Goal: Information Seeking & Learning: Learn about a topic

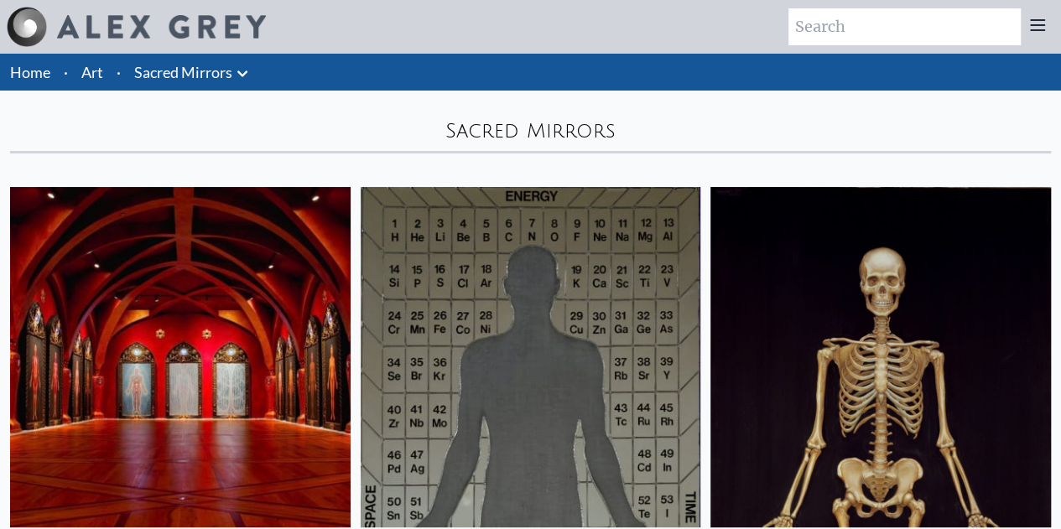
click at [150, 293] on img at bounding box center [180, 357] width 341 height 341
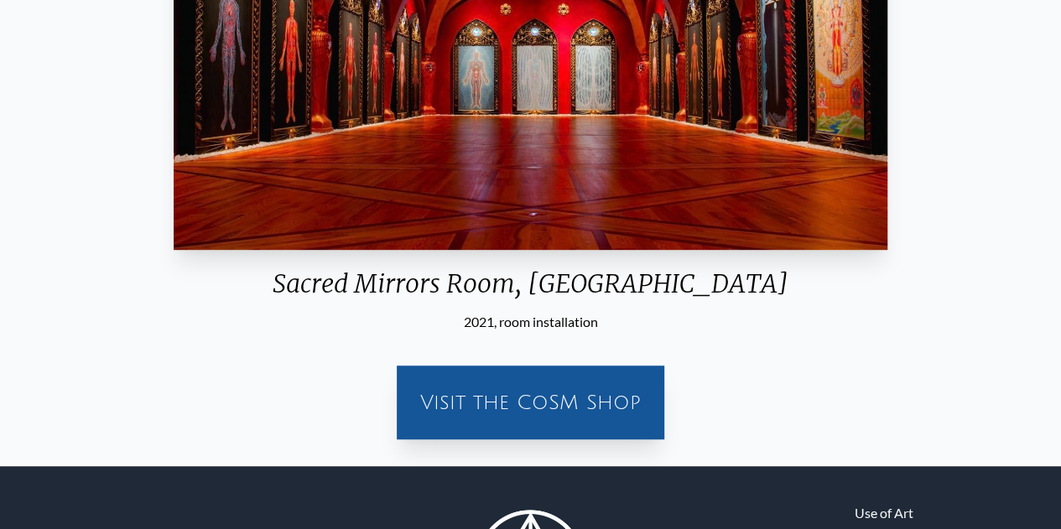
scroll to position [465, 0]
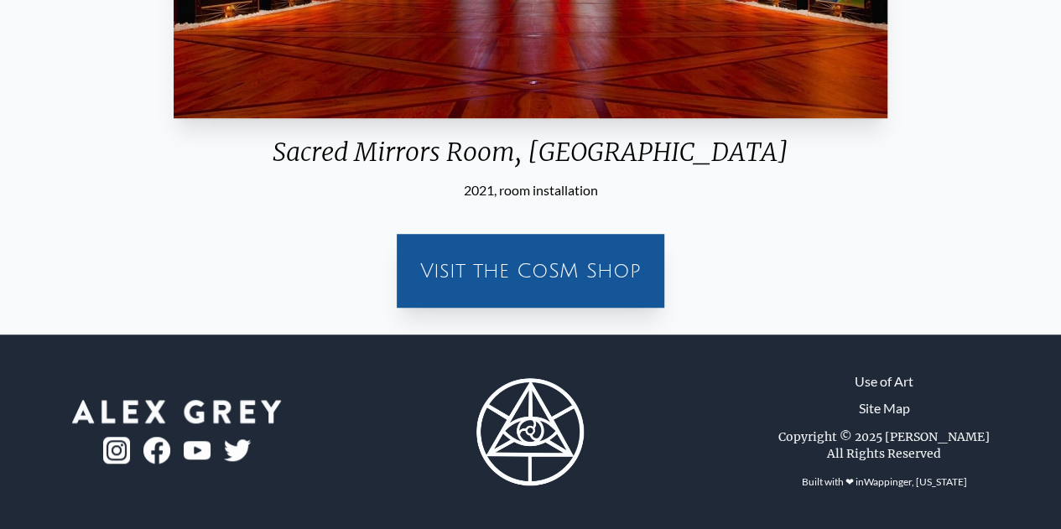
click at [627, 291] on div "Visit the CoSM Shop" at bounding box center [530, 271] width 247 height 54
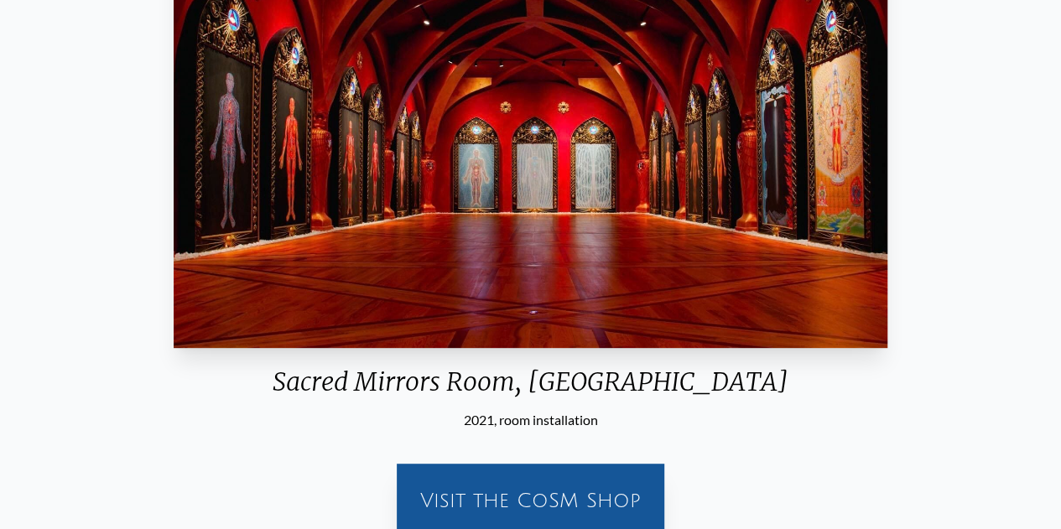
scroll to position [45, 0]
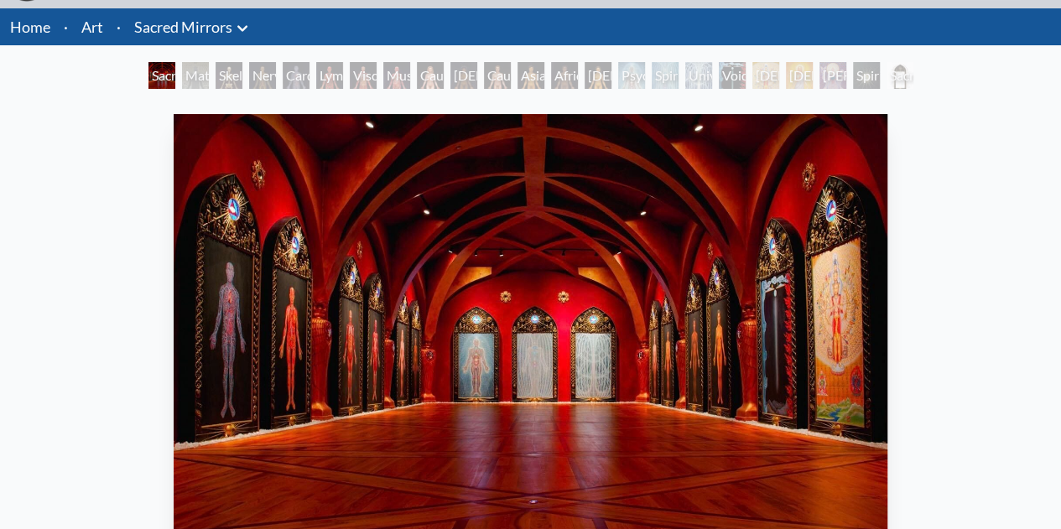
click at [182, 76] on div "Material World" at bounding box center [195, 75] width 27 height 27
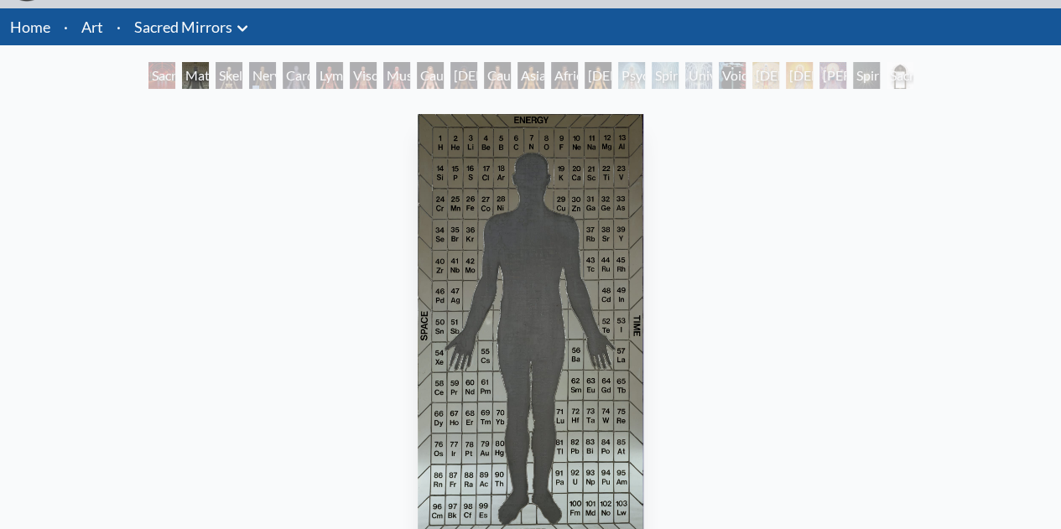
click at [257, 74] on div "Nervous System" at bounding box center [262, 75] width 27 height 27
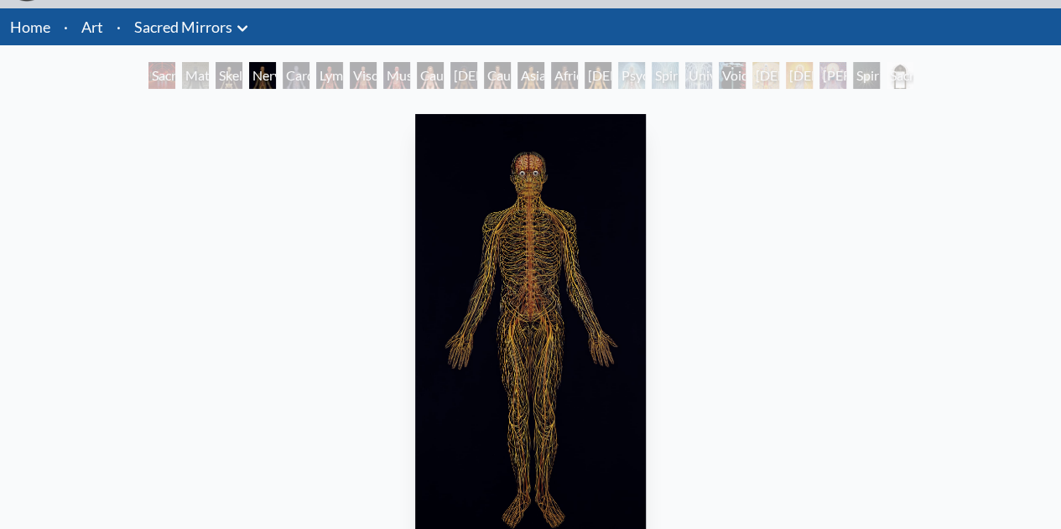
click at [334, 87] on div "Lymphatic System" at bounding box center [329, 75] width 27 height 27
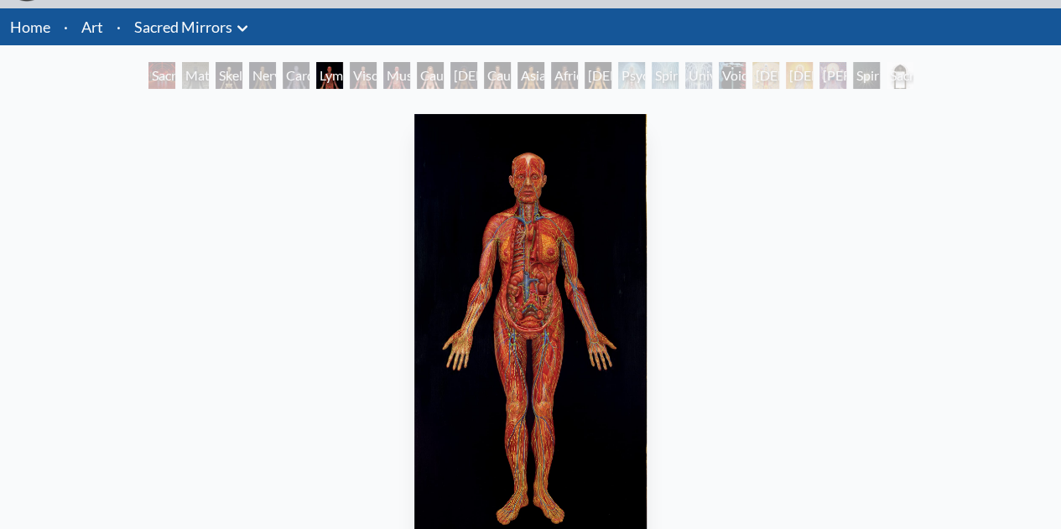
click at [394, 77] on div "Muscle System" at bounding box center [396, 75] width 27 height 27
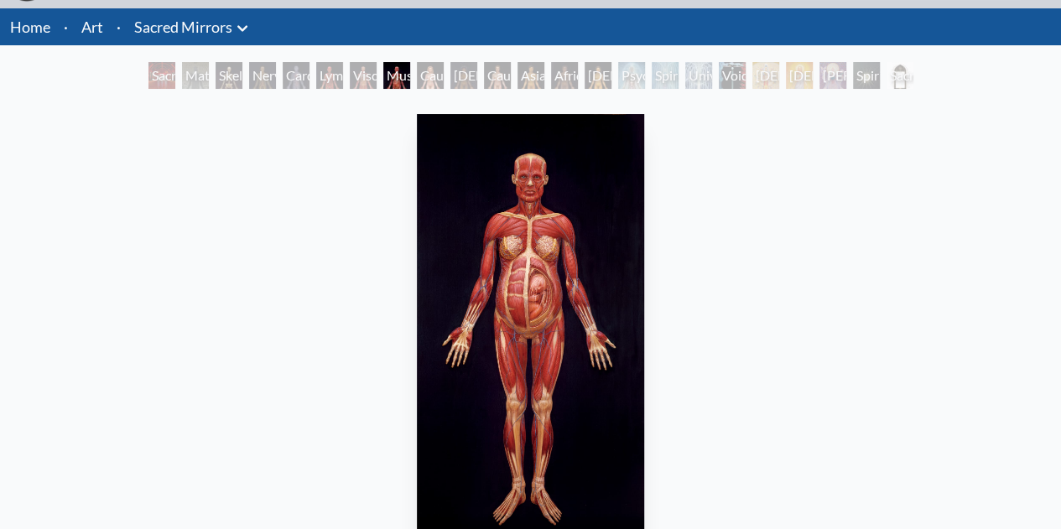
click at [452, 78] on div "[DEMOGRAPHIC_DATA] Woman" at bounding box center [463, 75] width 27 height 27
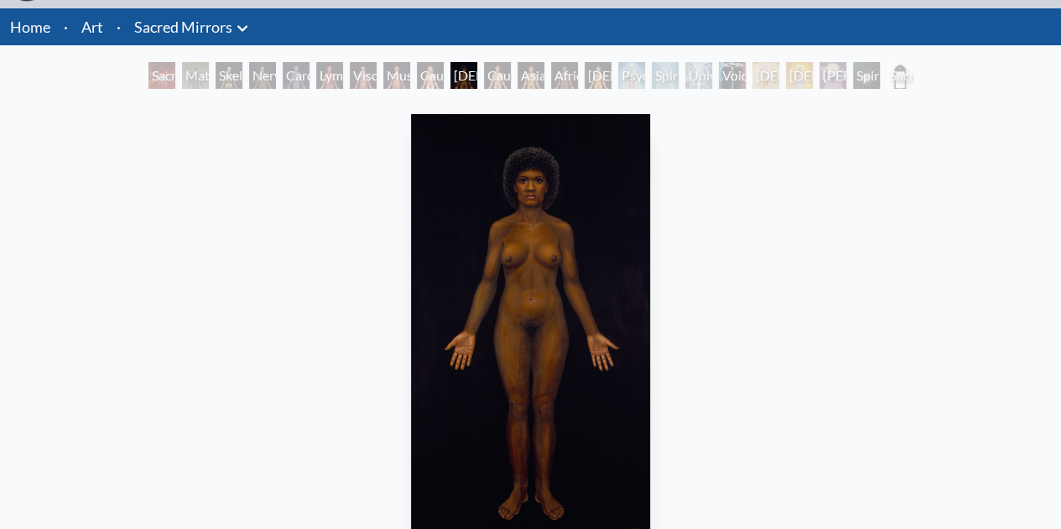
click at [527, 85] on div "Asian Man" at bounding box center [531, 75] width 27 height 27
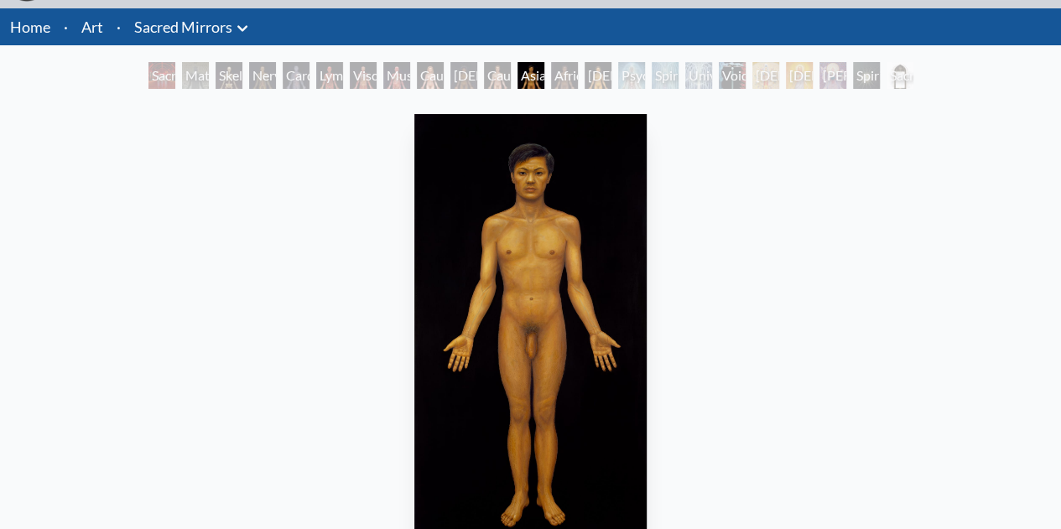
click at [591, 86] on div "[DEMOGRAPHIC_DATA] Woman" at bounding box center [598, 75] width 27 height 27
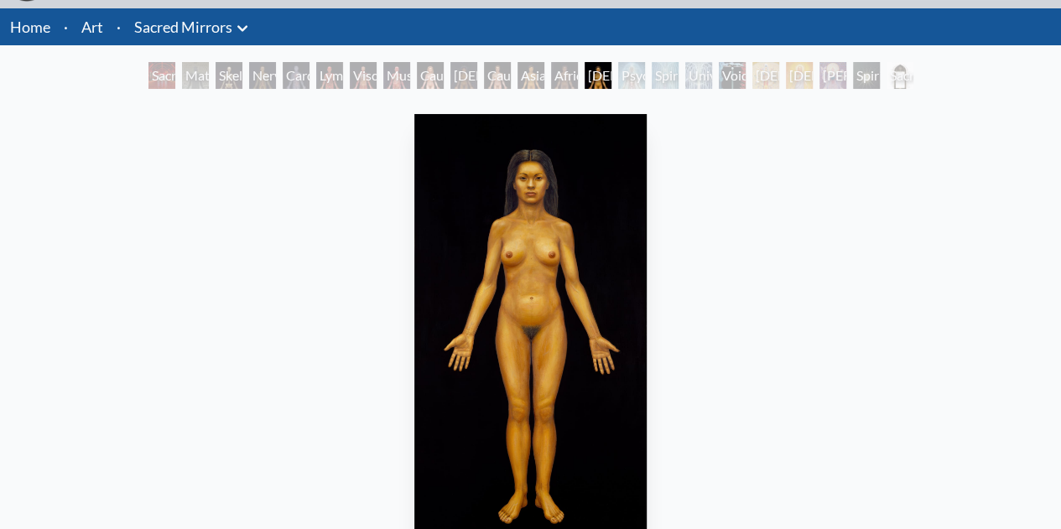
click at [652, 85] on div "Spiritual Energy System" at bounding box center [665, 75] width 27 height 27
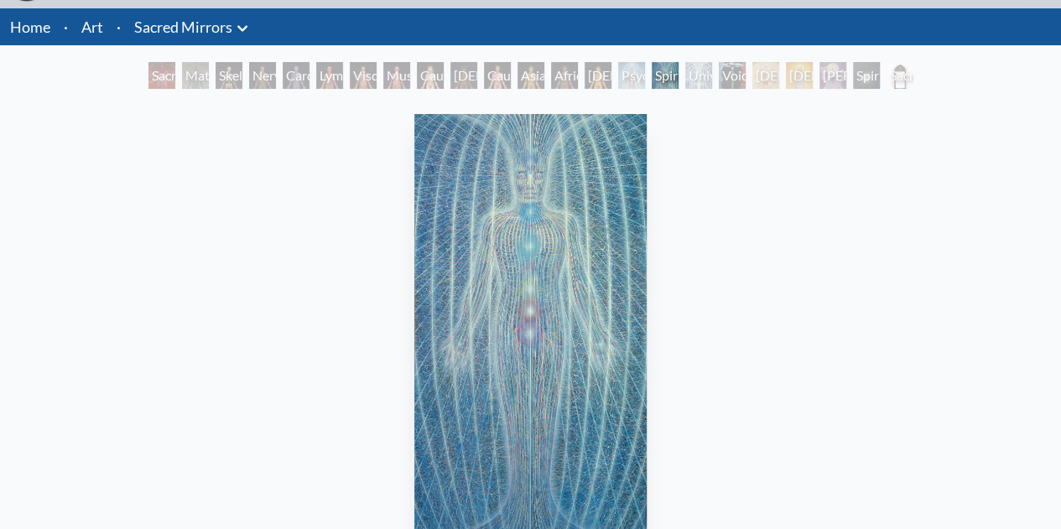
click at [652, 75] on div "Spiritual Energy System" at bounding box center [665, 75] width 27 height 27
click at [712, 81] on div "Universal Mind Lattice" at bounding box center [698, 75] width 27 height 27
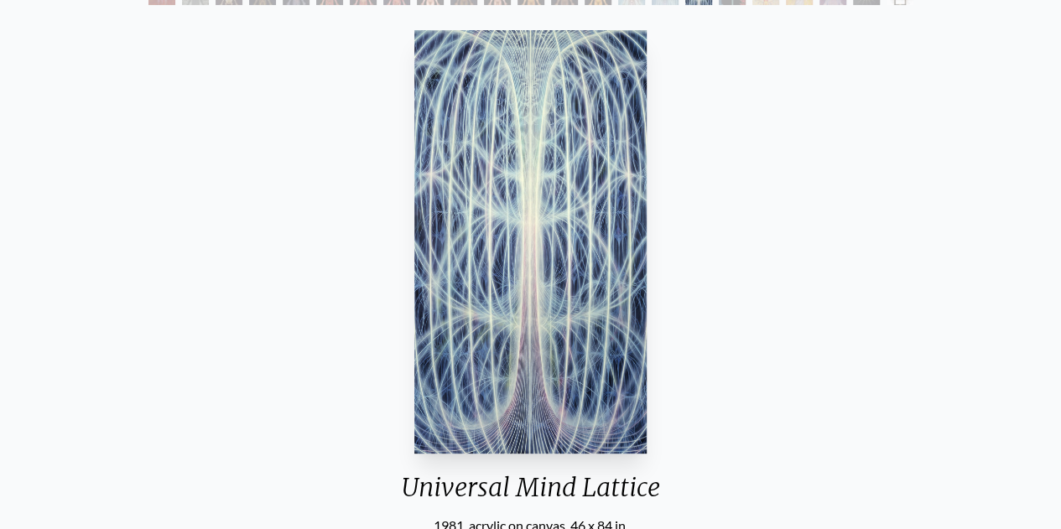
scroll to position [45, 0]
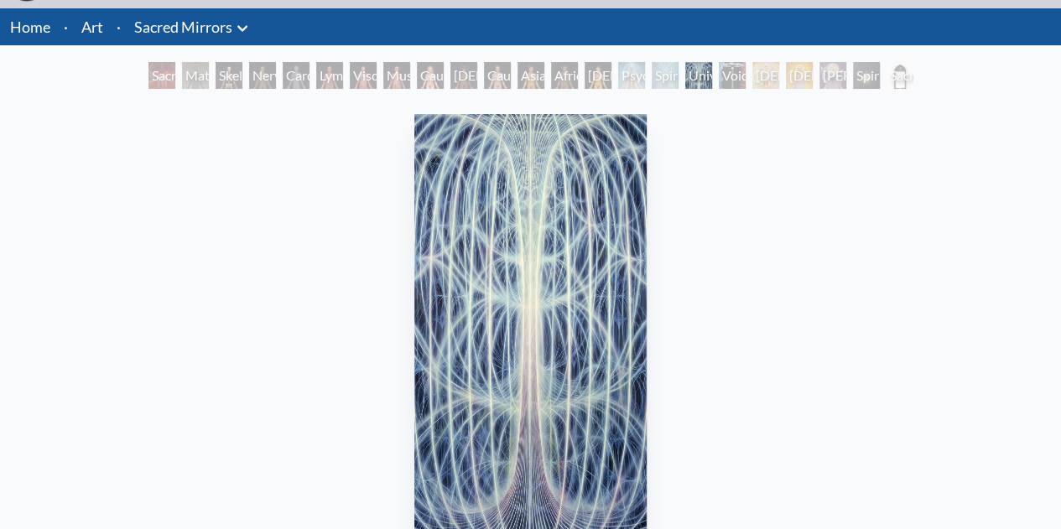
click at [736, 86] on div "Void Clear Light" at bounding box center [732, 75] width 27 height 27
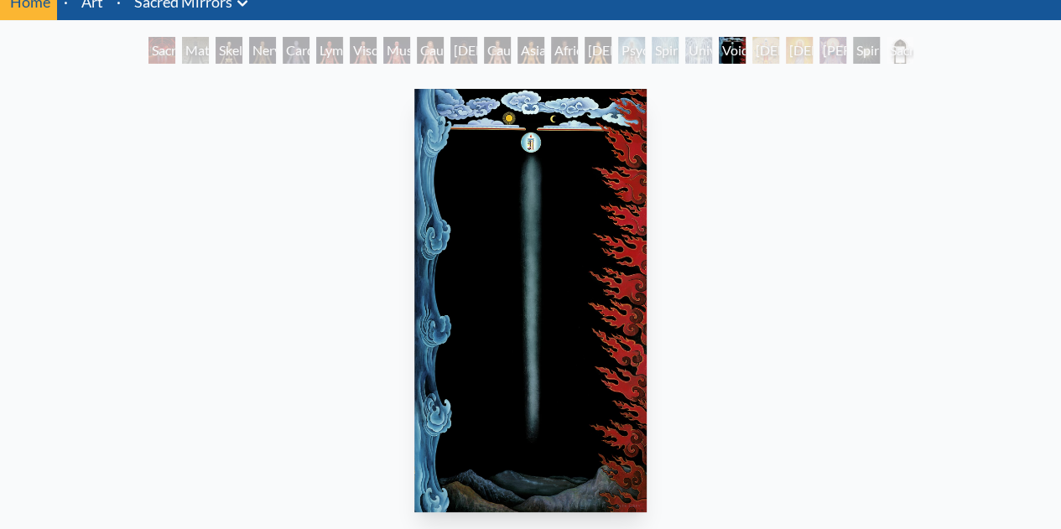
scroll to position [45, 0]
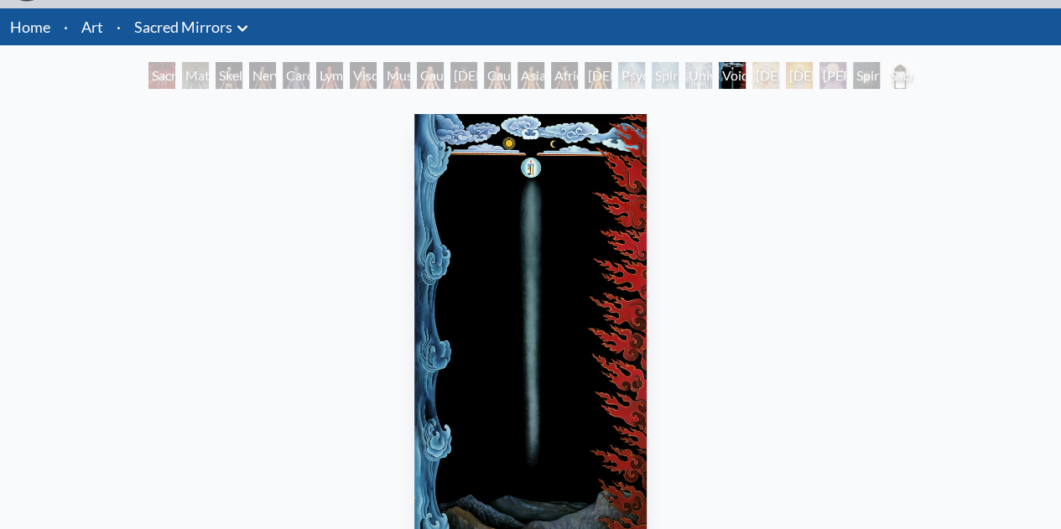
click at [763, 77] on div "[DEMOGRAPHIC_DATA]" at bounding box center [765, 75] width 27 height 27
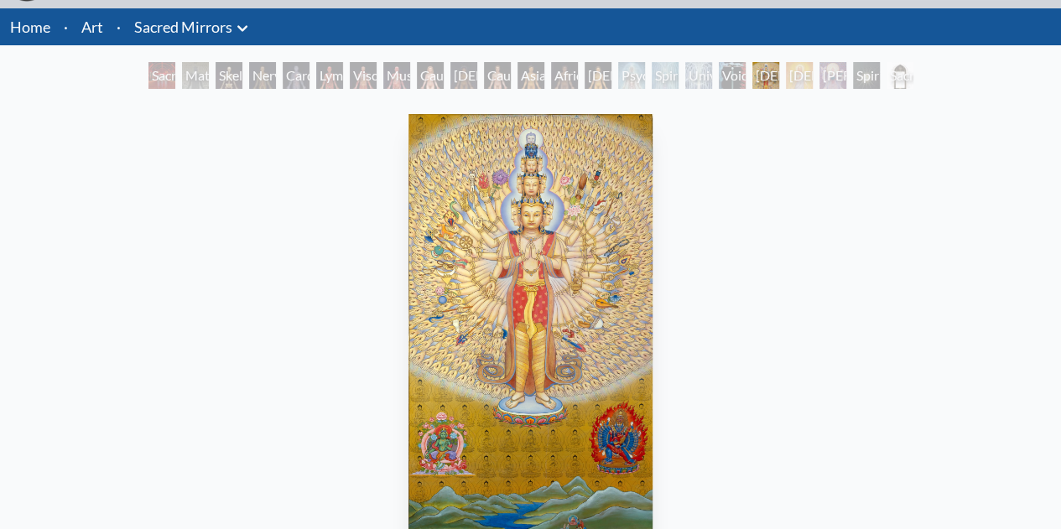
click at [796, 80] on div "[DEMOGRAPHIC_DATA]" at bounding box center [799, 75] width 27 height 27
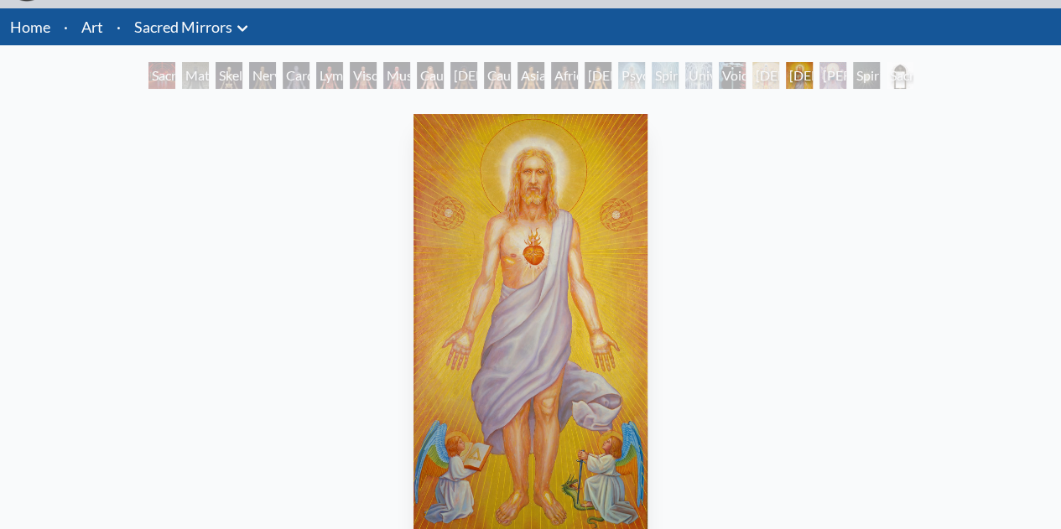
click at [819, 81] on div "[PERSON_NAME]" at bounding box center [832, 75] width 27 height 27
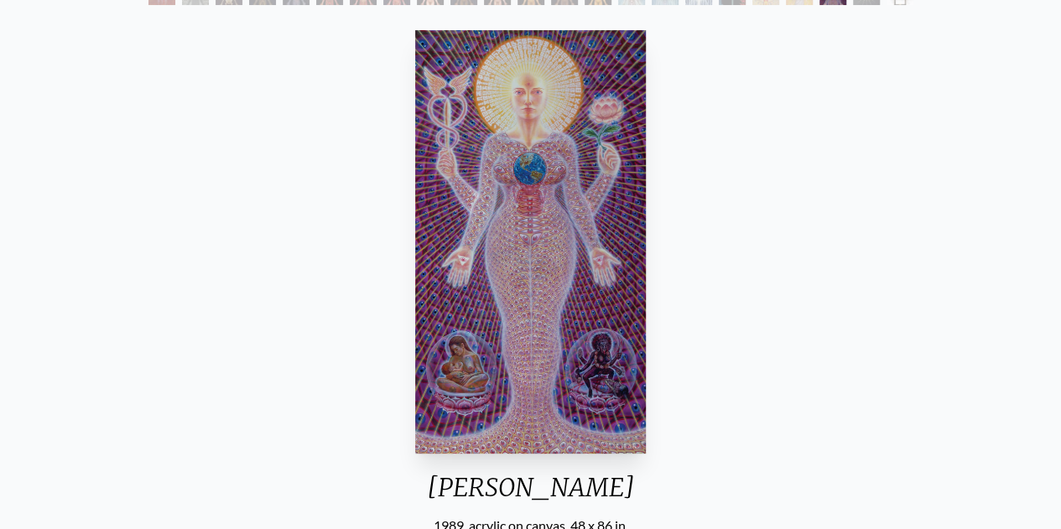
scroll to position [45, 0]
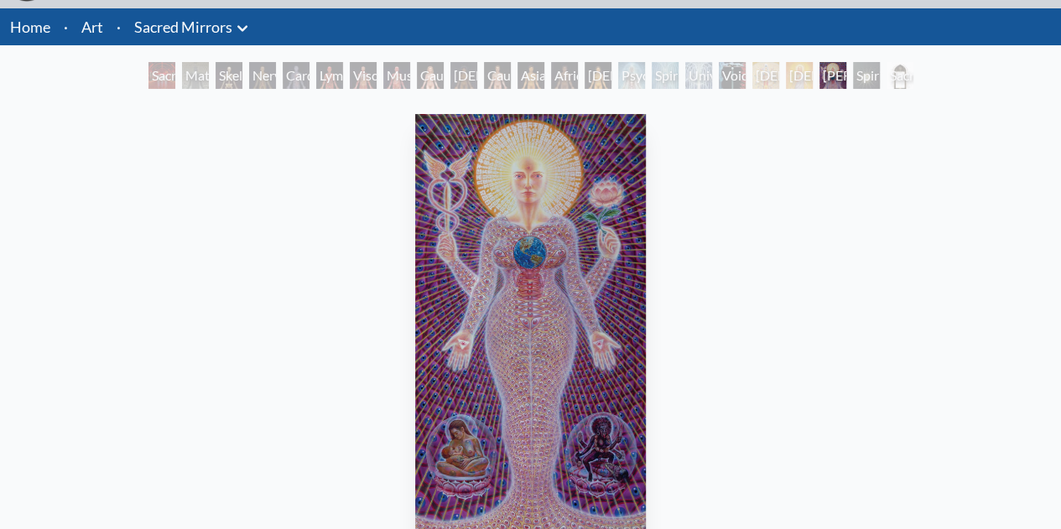
click at [870, 76] on div "Spiritual World" at bounding box center [866, 75] width 27 height 27
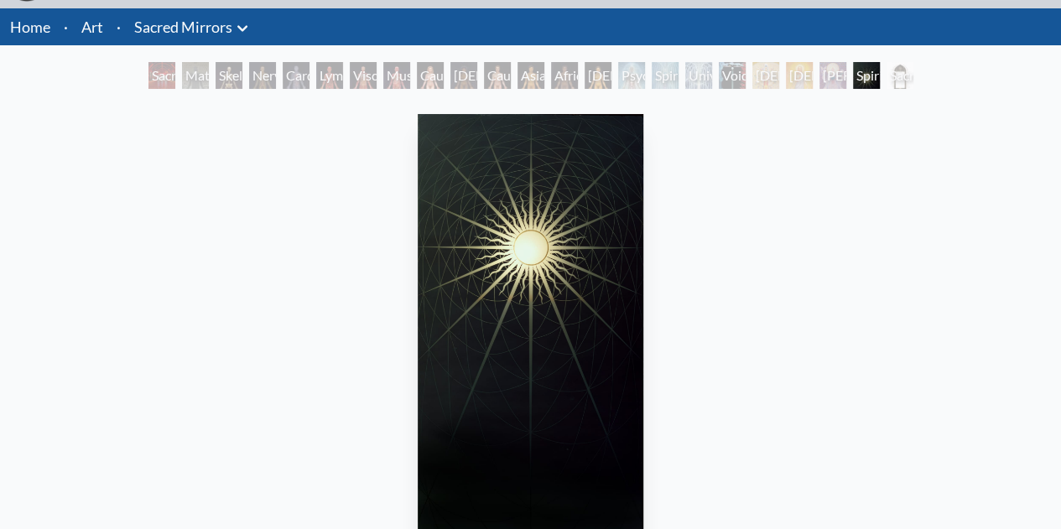
click at [913, 83] on div "Sacred Mirrors Frame" at bounding box center [900, 75] width 27 height 27
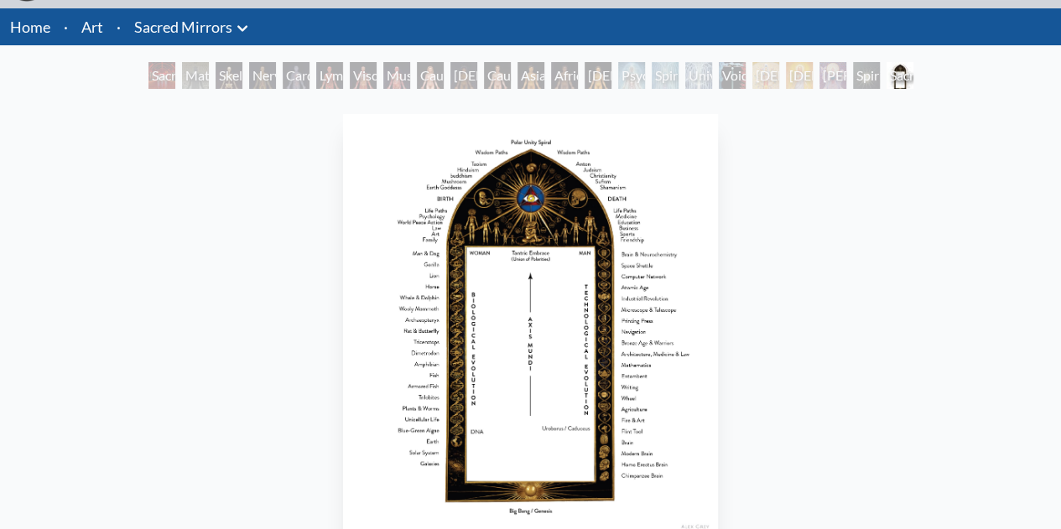
scroll to position [465, 0]
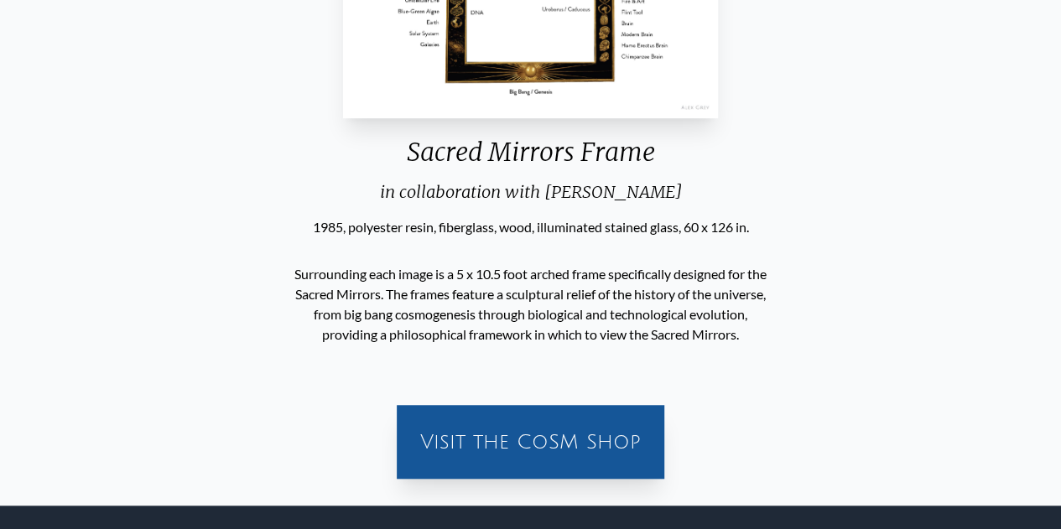
scroll to position [45, 0]
